Goal: Information Seeking & Learning: Learn about a topic

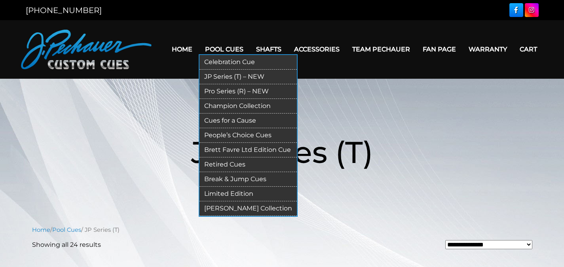
click at [240, 165] on link "Retired Cues" at bounding box center [248, 165] width 97 height 15
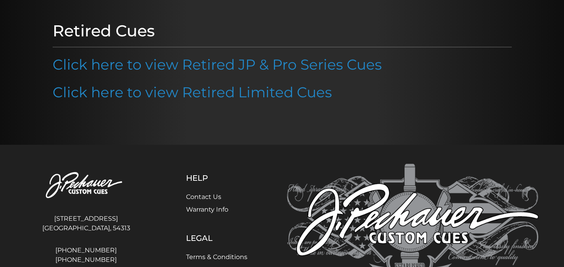
scroll to position [85, 0]
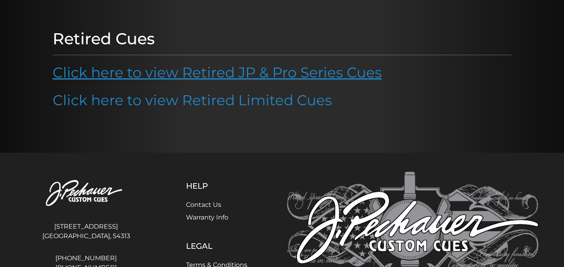
click at [337, 74] on link "Click here to view Retired JP & Pro Series Cues" at bounding box center [217, 72] width 329 height 17
click at [286, 71] on link "Click here to view Retired JP & Pro Series Cues" at bounding box center [217, 72] width 329 height 17
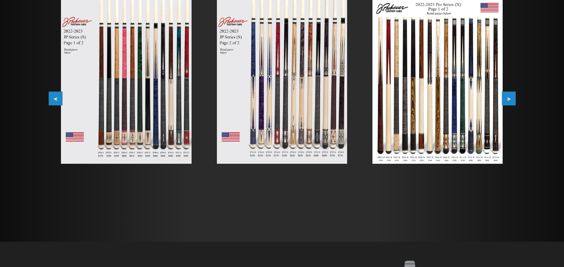
scroll to position [170, 0]
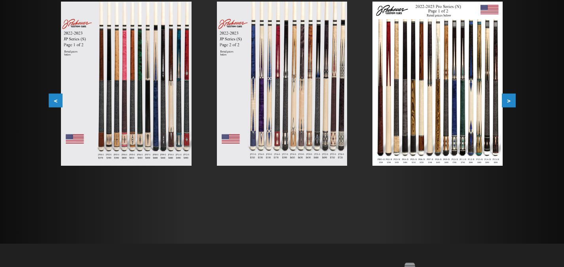
click at [457, 94] on img at bounding box center [438, 84] width 130 height 164
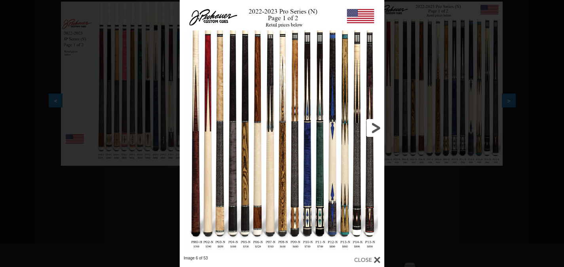
click at [303, 69] on link at bounding box center [338, 128] width 92 height 256
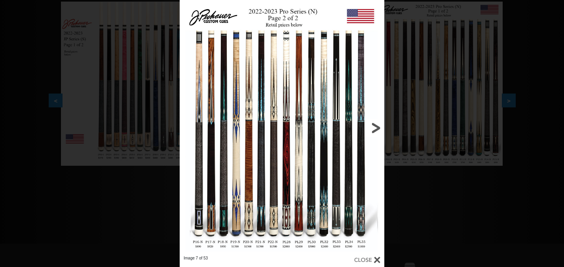
click at [304, 75] on link at bounding box center [338, 128] width 92 height 256
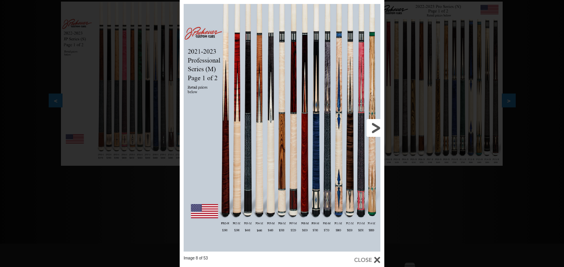
click at [373, 129] on link at bounding box center [338, 128] width 92 height 256
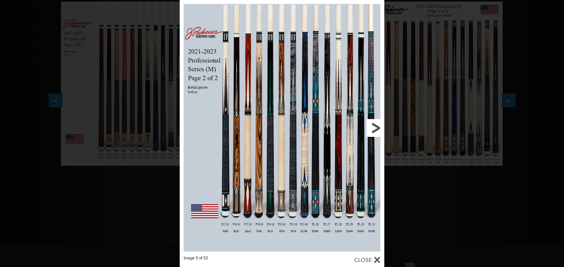
click at [375, 125] on link at bounding box center [338, 128] width 92 height 256
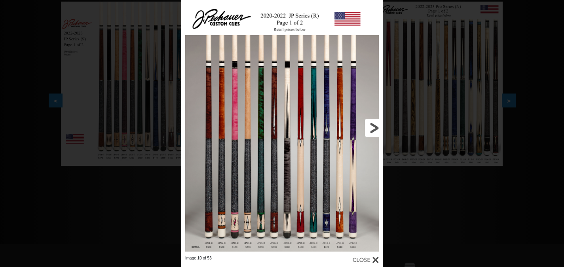
click at [375, 125] on link at bounding box center [337, 128] width 91 height 256
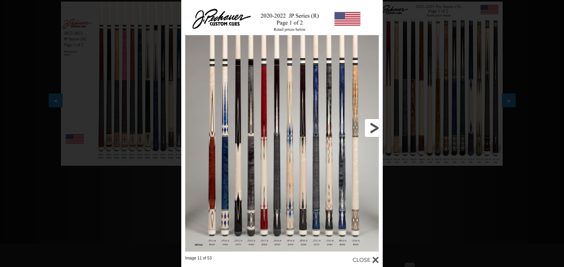
click at [375, 125] on link at bounding box center [337, 128] width 91 height 256
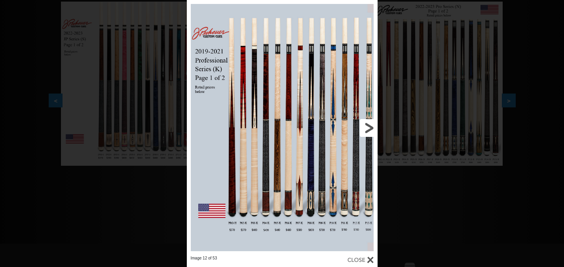
click at [371, 132] on link at bounding box center [335, 128] width 86 height 256
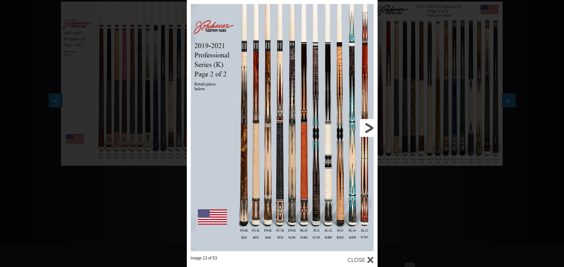
click at [371, 132] on link at bounding box center [335, 128] width 86 height 256
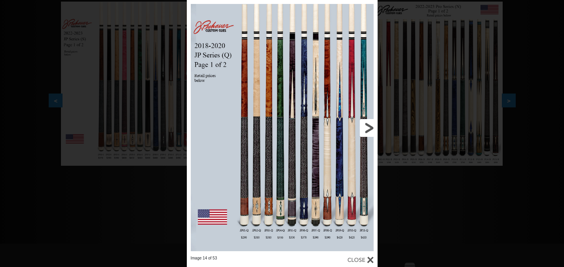
click at [371, 132] on link at bounding box center [335, 128] width 86 height 256
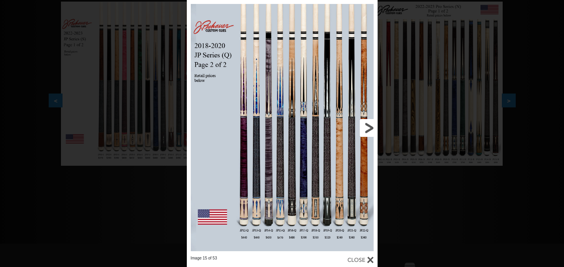
click at [371, 132] on link at bounding box center [335, 128] width 86 height 256
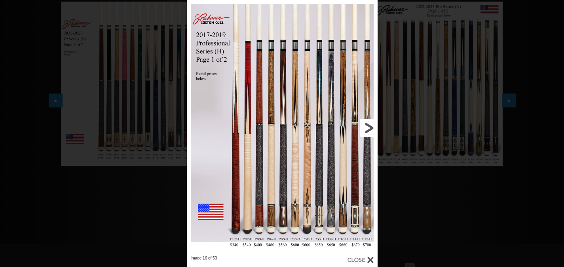
click at [371, 132] on link at bounding box center [335, 128] width 86 height 256
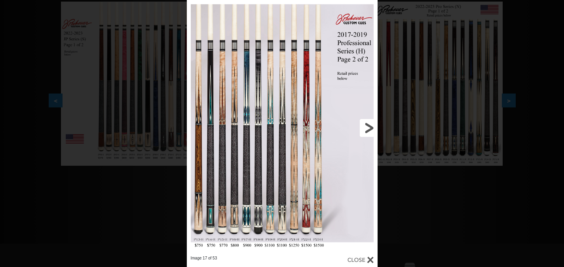
click at [371, 132] on link at bounding box center [335, 128] width 86 height 256
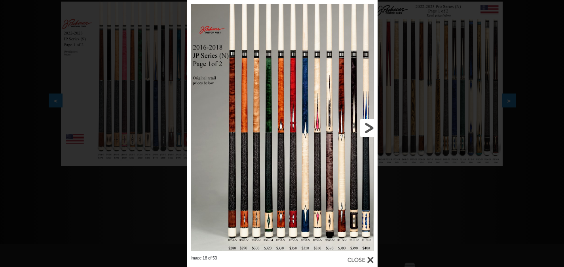
click at [371, 123] on link at bounding box center [335, 128] width 86 height 256
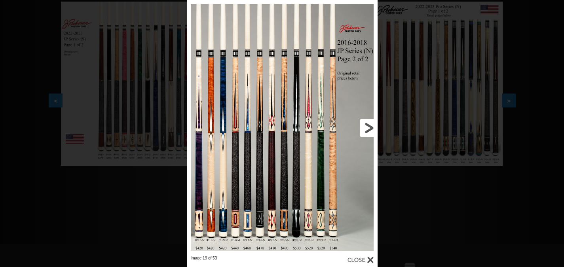
click at [369, 126] on link at bounding box center [335, 128] width 86 height 256
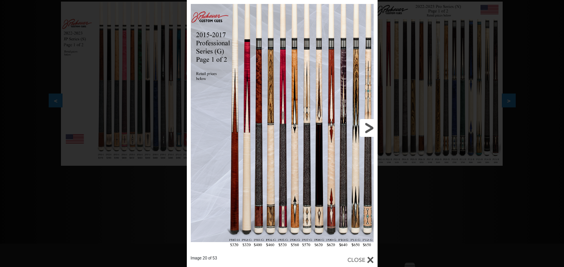
click at [369, 126] on link at bounding box center [335, 128] width 86 height 256
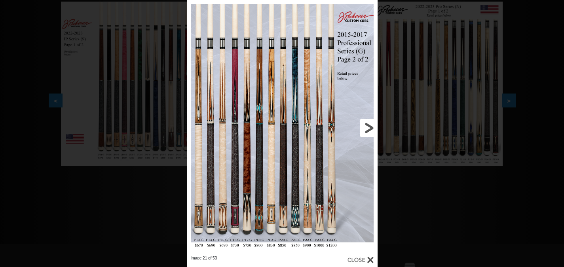
click at [369, 126] on link at bounding box center [335, 128] width 86 height 256
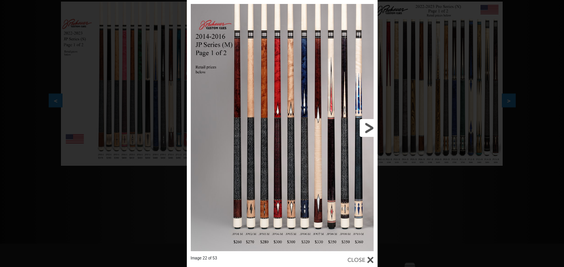
click at [369, 126] on link at bounding box center [335, 128] width 86 height 256
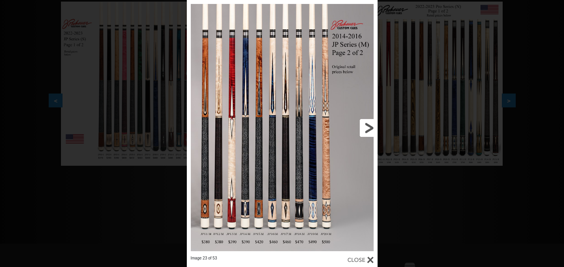
click at [369, 126] on link at bounding box center [335, 128] width 86 height 256
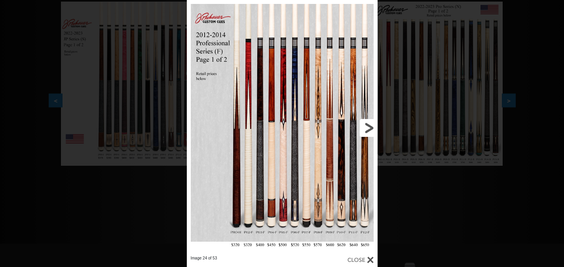
click at [369, 126] on link at bounding box center [335, 128] width 86 height 256
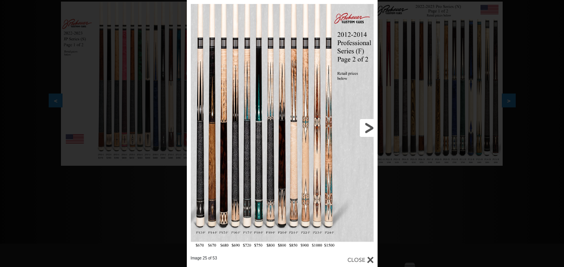
click at [369, 126] on link at bounding box center [335, 128] width 86 height 256
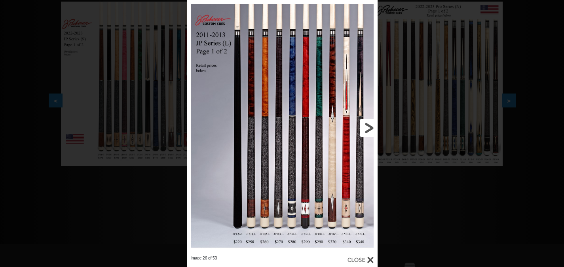
click at [369, 126] on link at bounding box center [335, 128] width 86 height 256
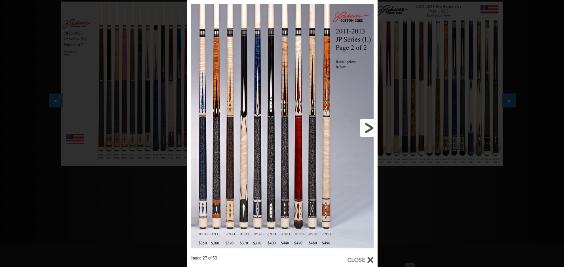
click at [369, 126] on link at bounding box center [335, 128] width 86 height 256
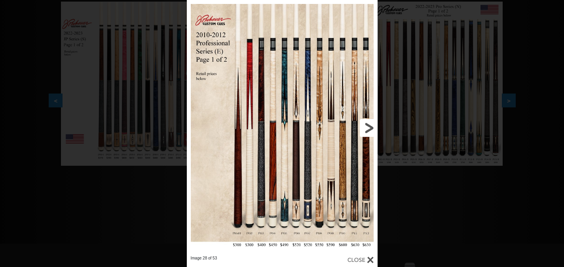
click at [369, 126] on link at bounding box center [335, 128] width 86 height 256
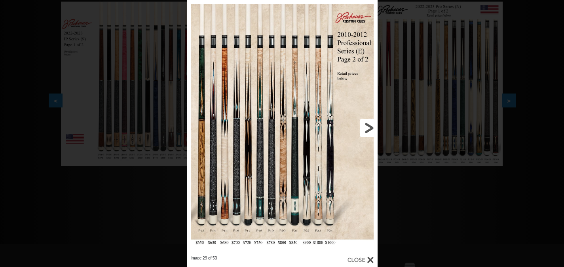
click at [369, 126] on link at bounding box center [335, 128] width 86 height 256
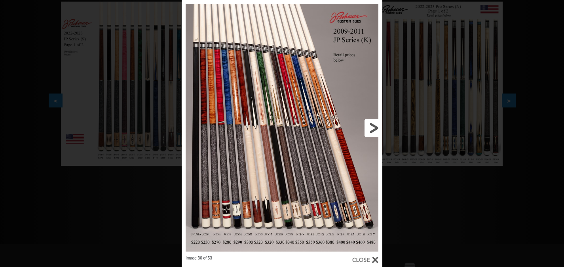
click at [369, 126] on link at bounding box center [337, 128] width 90 height 256
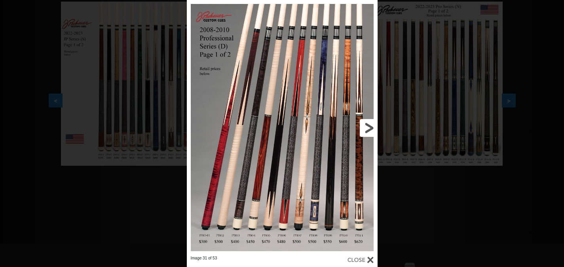
click at [369, 126] on link at bounding box center [335, 128] width 86 height 256
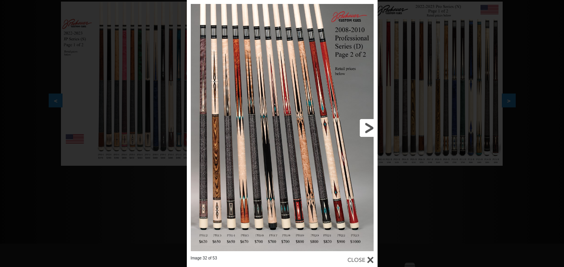
click at [369, 126] on link at bounding box center [335, 128] width 86 height 256
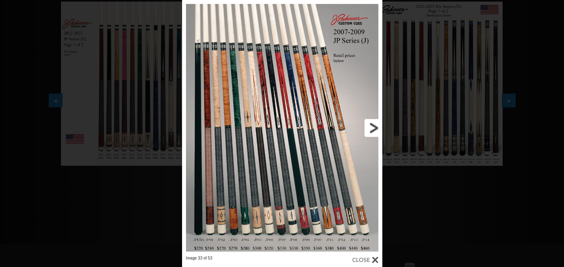
click at [369, 126] on link at bounding box center [337, 128] width 90 height 256
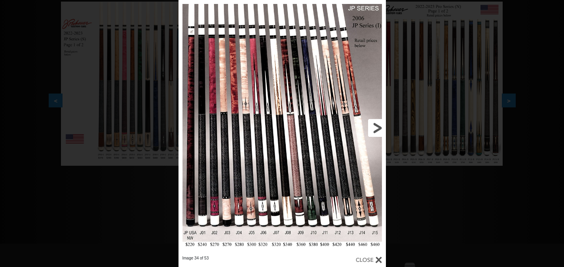
click at [369, 126] on link at bounding box center [339, 128] width 93 height 256
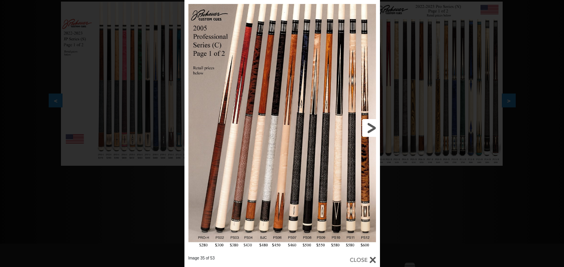
click at [369, 126] on link at bounding box center [336, 128] width 88 height 256
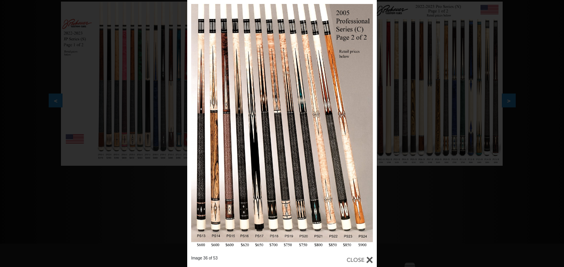
click at [401, 174] on div "Image 36 of 53" at bounding box center [282, 133] width 564 height 267
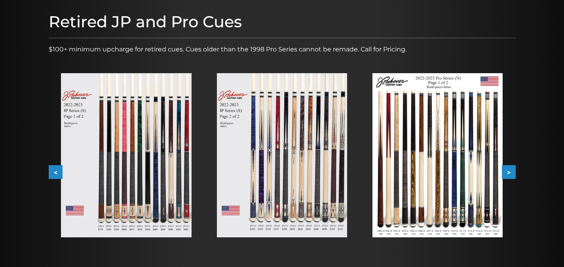
scroll to position [100, 0]
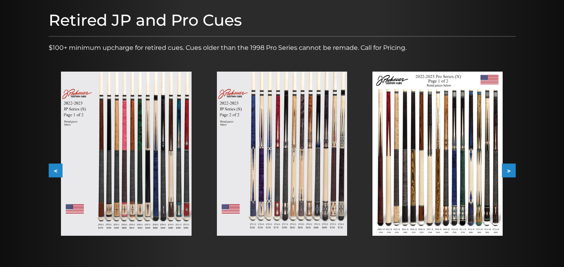
click at [116, 137] on img at bounding box center [126, 154] width 130 height 164
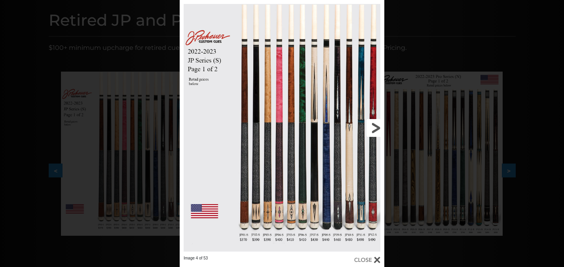
click at [374, 131] on link at bounding box center [338, 128] width 92 height 256
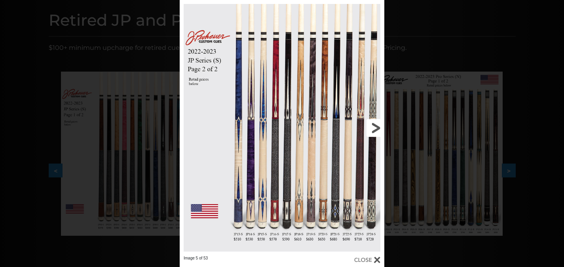
click at [374, 131] on link at bounding box center [338, 128] width 92 height 256
